Goal: Task Accomplishment & Management: Use online tool/utility

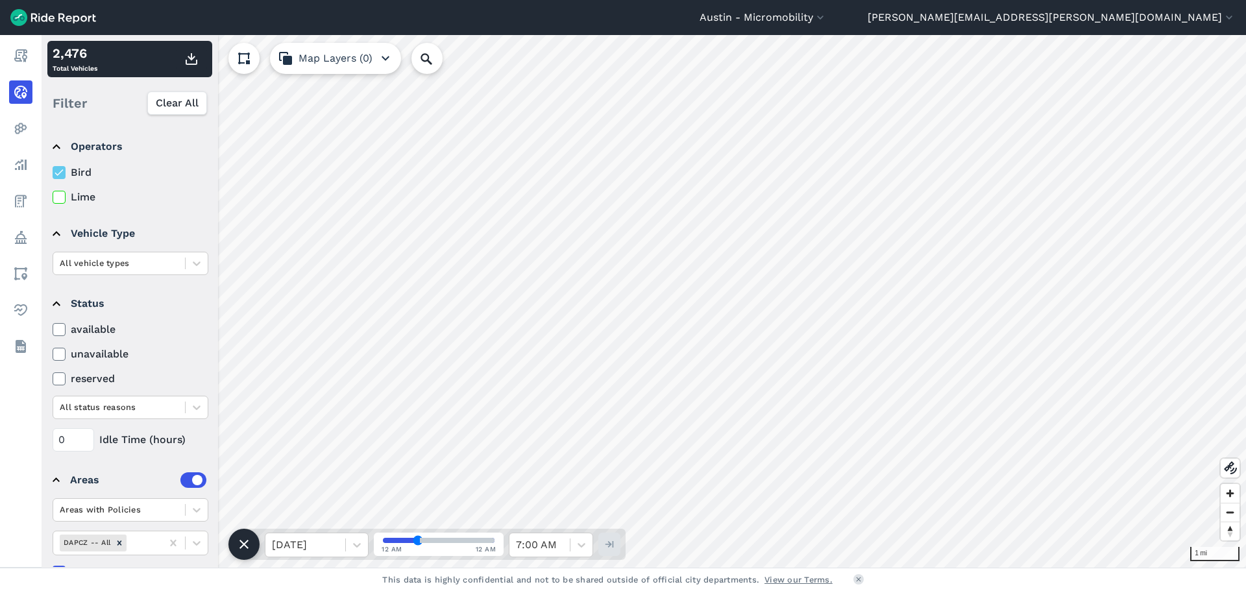
scroll to position [34, 0]
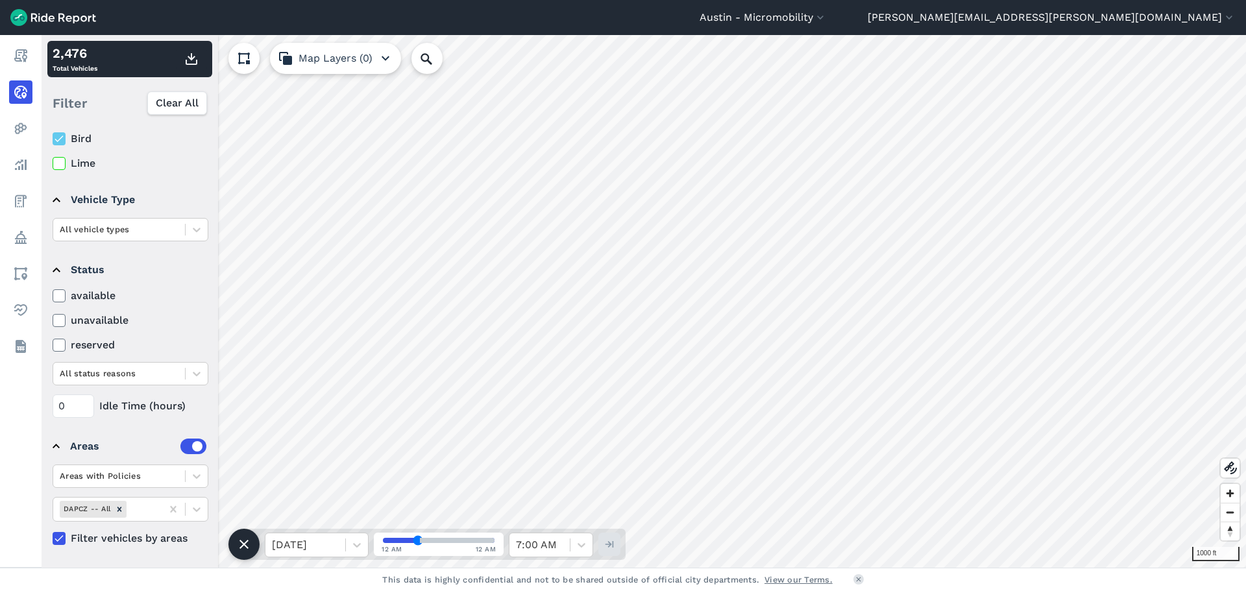
click at [63, 167] on icon at bounding box center [59, 163] width 12 height 13
click at [53, 164] on input "Lime" at bounding box center [53, 160] width 0 height 8
click at [62, 139] on icon at bounding box center [59, 138] width 12 height 13
click at [53, 139] on input "Bird" at bounding box center [53, 135] width 0 height 8
drag, startPoint x: 62, startPoint y: 139, endPoint x: 66, endPoint y: 161, distance: 22.3
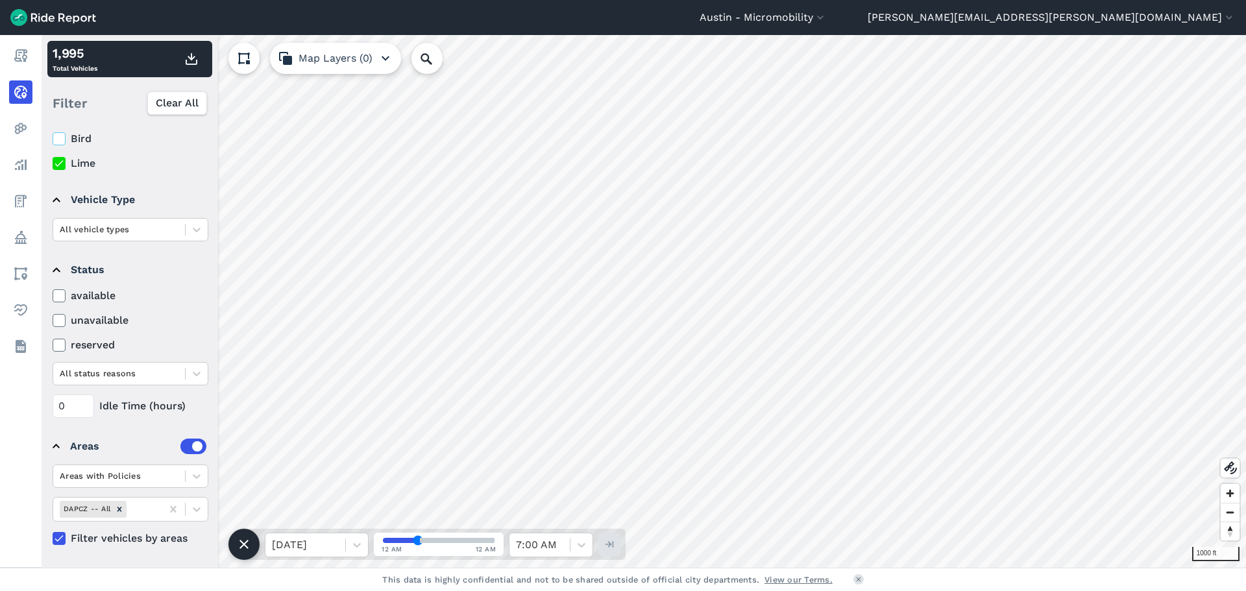
click at [62, 140] on icon at bounding box center [59, 138] width 12 height 13
click at [53, 140] on input "Bird" at bounding box center [53, 135] width 0 height 8
click at [64, 165] on icon at bounding box center [59, 163] width 12 height 13
click at [53, 164] on input "Lime" at bounding box center [53, 160] width 0 height 8
click at [64, 319] on icon at bounding box center [59, 320] width 12 height 13
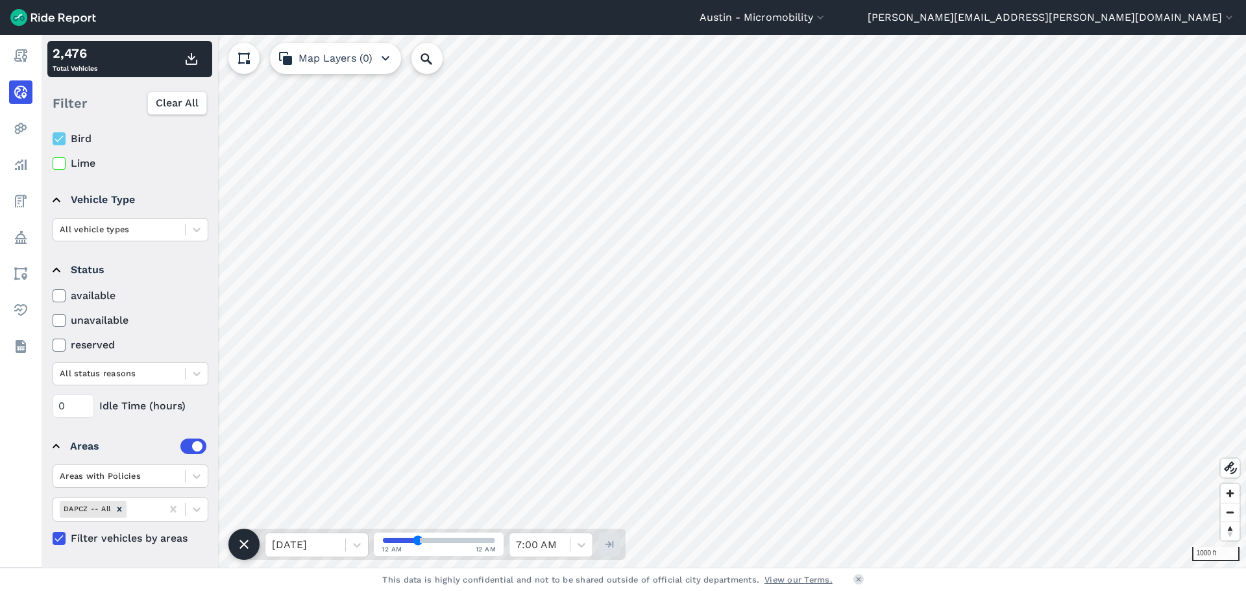
click at [53, 319] on input "unavailable" at bounding box center [53, 317] width 0 height 8
click at [63, 170] on label "Lime" at bounding box center [131, 164] width 156 height 16
click at [53, 164] on input "Lime" at bounding box center [53, 160] width 0 height 8
click at [61, 143] on icon at bounding box center [59, 138] width 12 height 13
click at [53, 140] on input "Bird" at bounding box center [53, 135] width 0 height 8
